Goal: Task Accomplishment & Management: Manage account settings

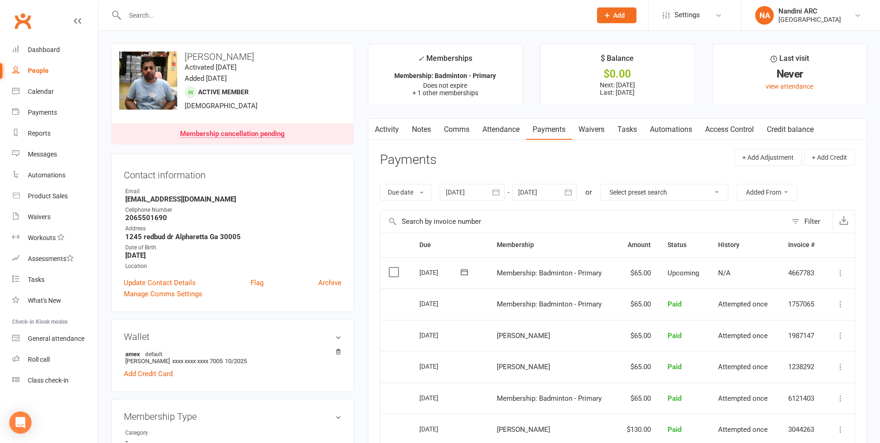
click at [567, 188] on icon "button" at bounding box center [568, 191] width 9 height 9
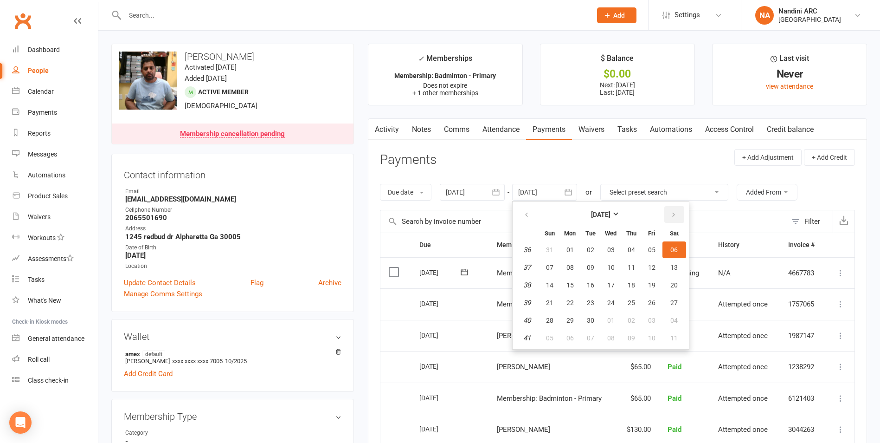
click at [674, 210] on button "button" at bounding box center [674, 214] width 20 height 17
click at [673, 252] on span "01" at bounding box center [673, 249] width 7 height 7
type input "[DATE]"
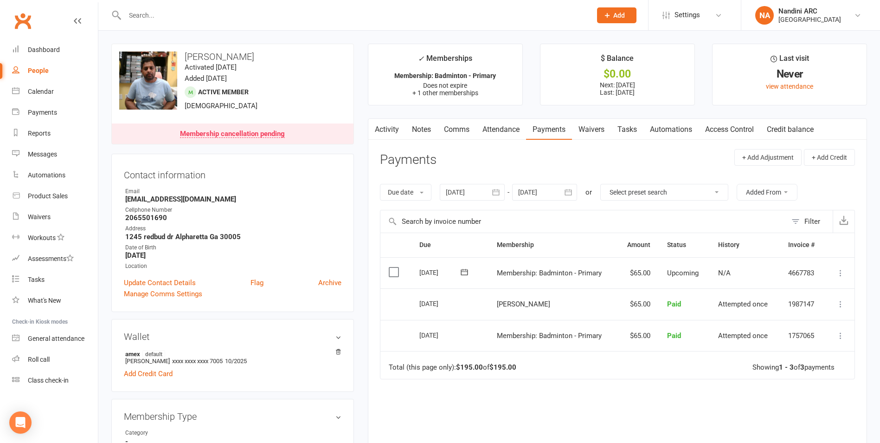
click at [572, 192] on icon "button" at bounding box center [568, 191] width 9 height 9
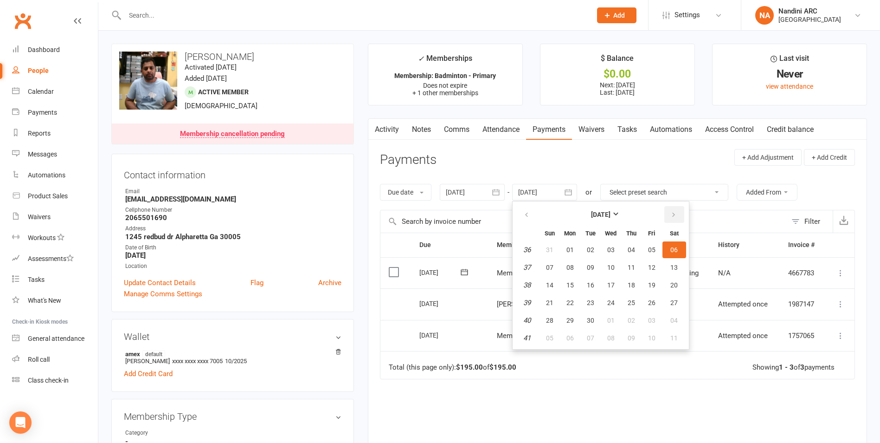
click at [678, 218] on button "button" at bounding box center [674, 214] width 20 height 17
click at [681, 251] on button "01" at bounding box center [674, 249] width 24 height 17
type input "[DATE]"
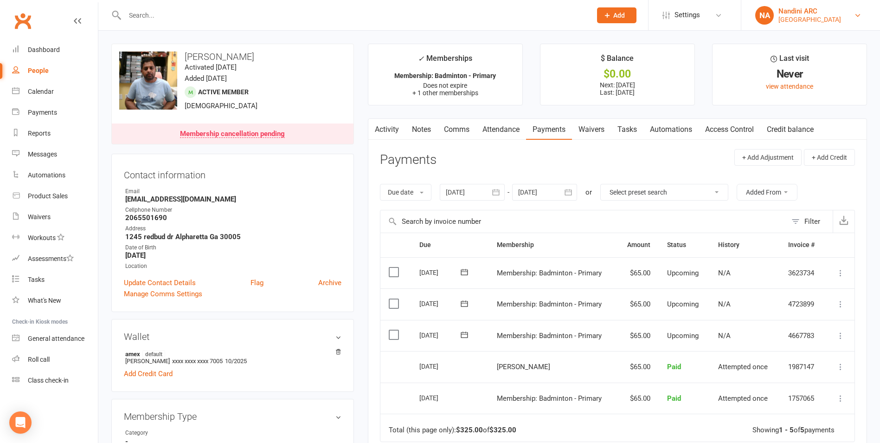
click at [802, 7] on div "Nandini ARC" at bounding box center [809, 11] width 63 height 8
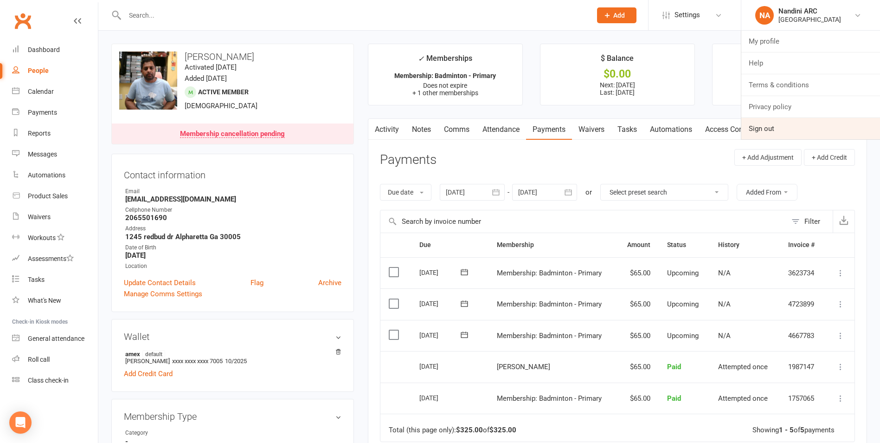
click at [772, 126] on link "Sign out" at bounding box center [810, 128] width 139 height 21
